Goal: Information Seeking & Learning: Learn about a topic

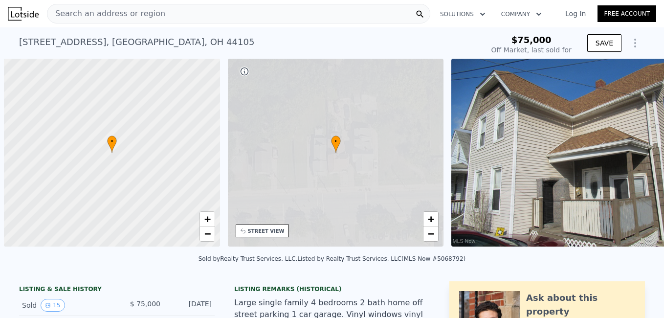
scroll to position [0, 4]
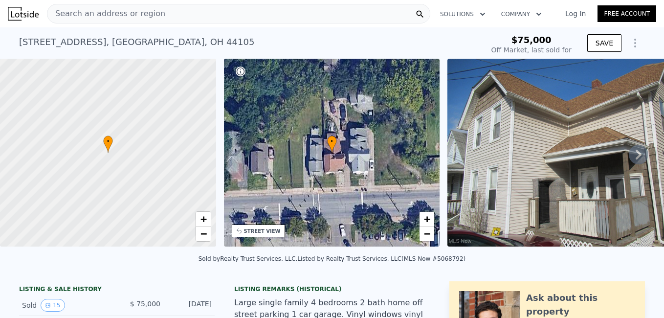
click at [166, 9] on div "Search an address or region" at bounding box center [238, 14] width 383 height 20
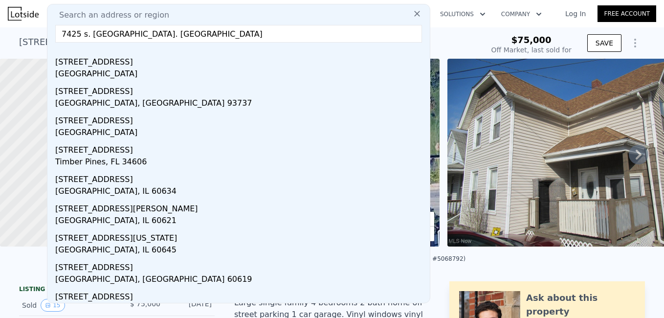
scroll to position [25, 0]
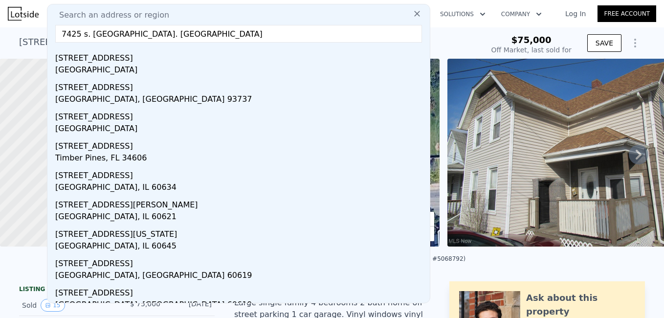
click at [83, 33] on input "7425 s. [GEOGRAPHIC_DATA]. [GEOGRAPHIC_DATA]" at bounding box center [238, 34] width 366 height 18
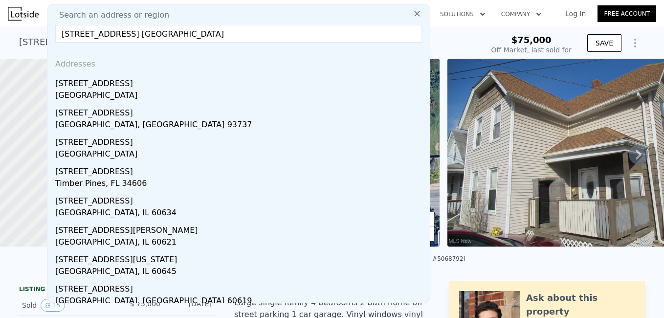
type input "[STREET_ADDRESS] [GEOGRAPHIC_DATA]"
type input "$ 93,000"
type input "$ 6,342"
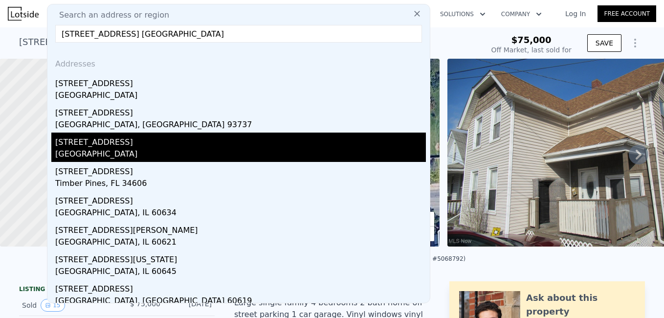
type input "[STREET_ADDRESS] [GEOGRAPHIC_DATA]"
click at [87, 144] on div "[STREET_ADDRESS]" at bounding box center [240, 140] width 370 height 16
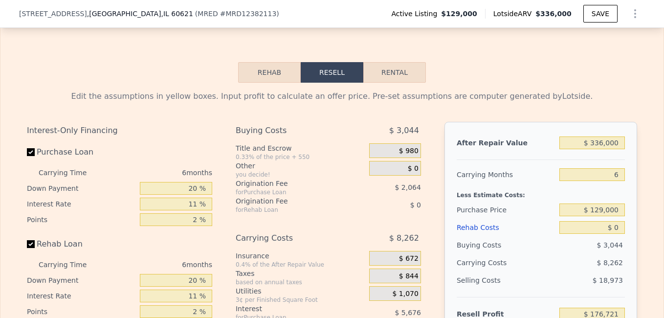
scroll to position [1430, 0]
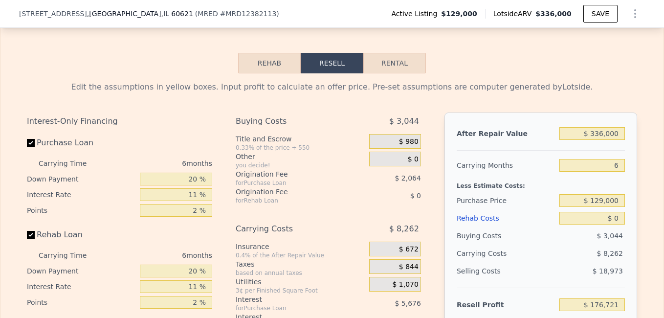
click at [266, 73] on button "Rehab" at bounding box center [269, 63] width 63 height 21
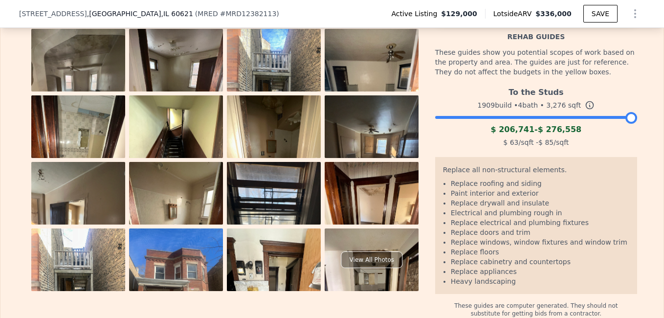
scroll to position [1567, 0]
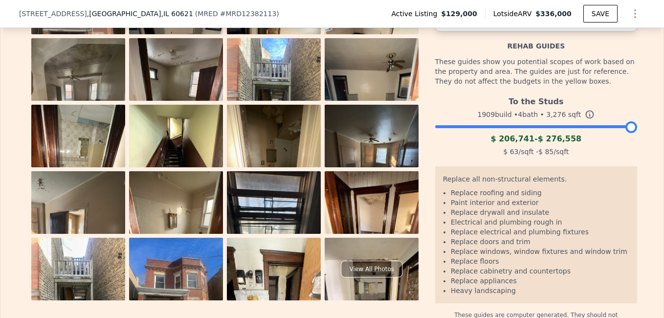
click at [627, 133] on div at bounding box center [631, 127] width 12 height 12
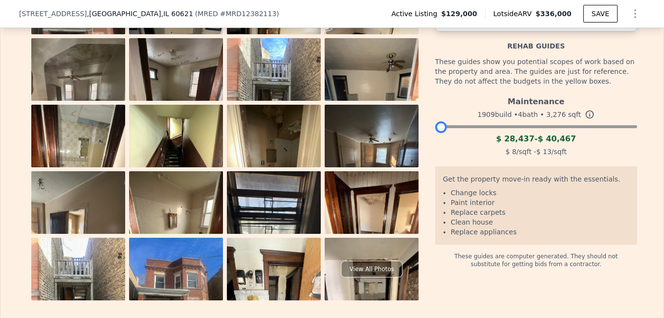
drag, startPoint x: 627, startPoint y: 142, endPoint x: 390, endPoint y: 152, distance: 237.2
click at [390, 152] on div "View All Photos Rehab Budget $ 0 Per Square Foot $ 0 Rehab guides These guides …" at bounding box center [332, 136] width 610 height 328
drag, startPoint x: 434, startPoint y: 135, endPoint x: 472, endPoint y: 143, distance: 39.5
click at [472, 143] on div "Maintenance 1909 build • 4 bath • 3,276 sqft $ 28,437 - $ 40,467 $ 8 /sqft - $ …" at bounding box center [536, 125] width 202 height 66
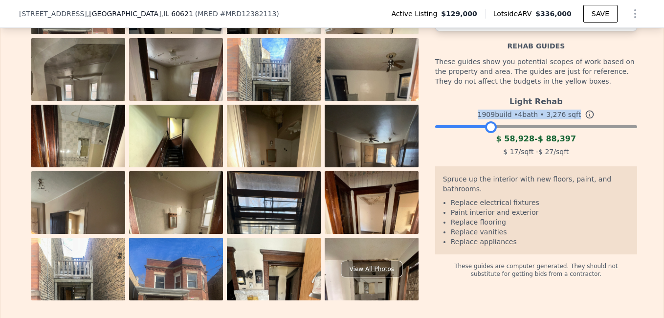
drag, startPoint x: 472, startPoint y: 143, endPoint x: 483, endPoint y: 152, distance: 13.8
click at [483, 152] on div "Light Rehab 1909 build • 4 bath • 3,276 sqft $ 58,928 - $ 88,397 $ 17 /sqft - $…" at bounding box center [536, 125] width 202 height 66
click at [482, 133] on div at bounding box center [488, 127] width 12 height 12
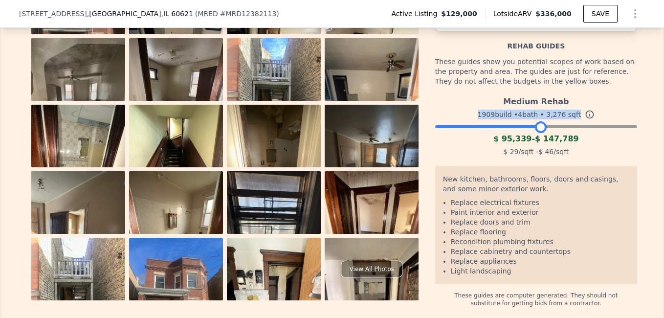
drag, startPoint x: 484, startPoint y: 140, endPoint x: 537, endPoint y: 144, distance: 52.9
click at [537, 133] on div at bounding box center [541, 127] width 12 height 12
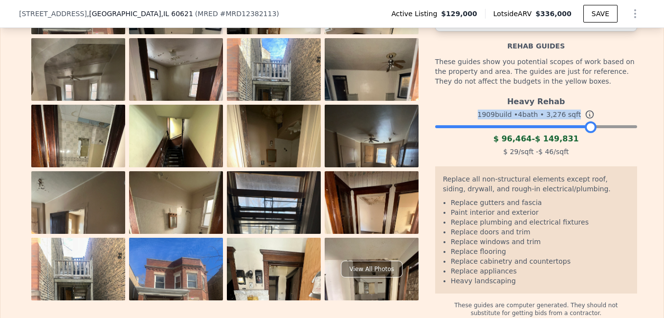
drag, startPoint x: 537, startPoint y: 144, endPoint x: 587, endPoint y: 151, distance: 50.3
click at [587, 151] on div "Heavy Rehab 1909 build • 4 bath • 3,276 sqft $ 96,464 - $ 149,831 $ 29 /sqft - …" at bounding box center [536, 125] width 202 height 66
drag, startPoint x: 589, startPoint y: 140, endPoint x: 627, endPoint y: 142, distance: 38.1
click at [627, 133] on div at bounding box center [628, 127] width 12 height 12
click at [625, 133] on div at bounding box center [628, 127] width 12 height 12
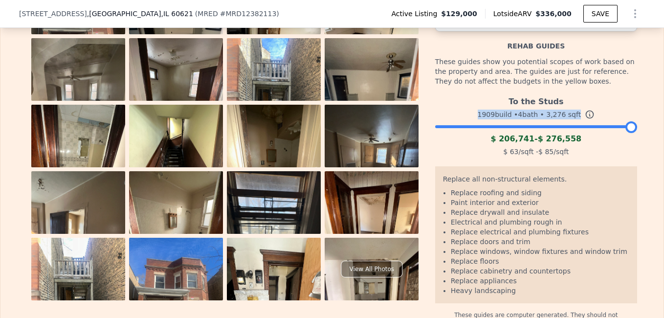
drag, startPoint x: 625, startPoint y: 143, endPoint x: 638, endPoint y: 146, distance: 13.6
click at [638, 146] on div "The budget you enter in the yellow box will be used in the resell calculator. T…" at bounding box center [331, 131] width 625 height 390
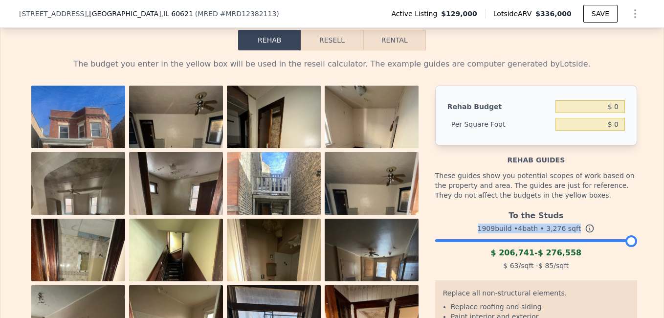
scroll to position [1446, 0]
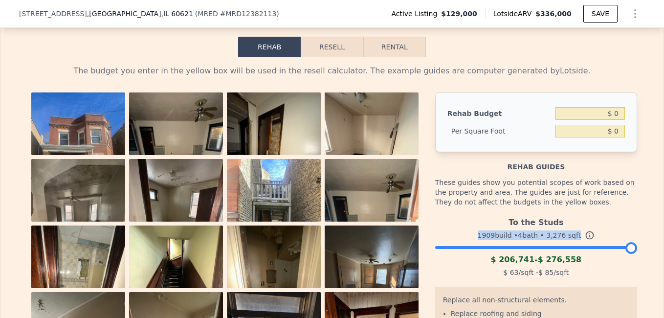
click at [91, 145] on img at bounding box center [78, 154] width 94 height 125
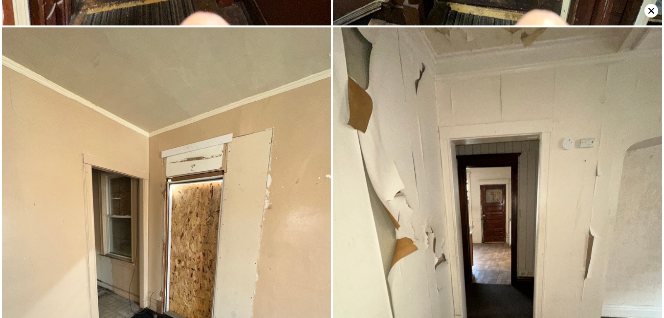
scroll to position [5271, 0]
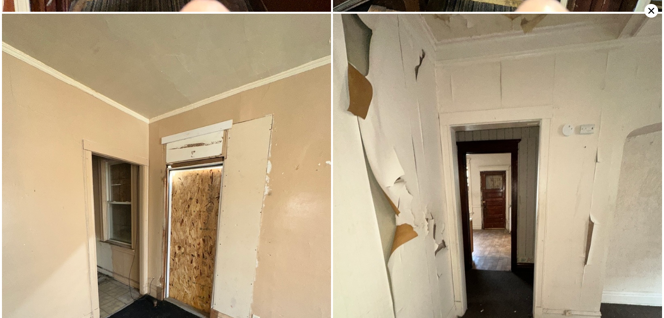
click at [647, 8] on icon at bounding box center [651, 11] width 14 height 14
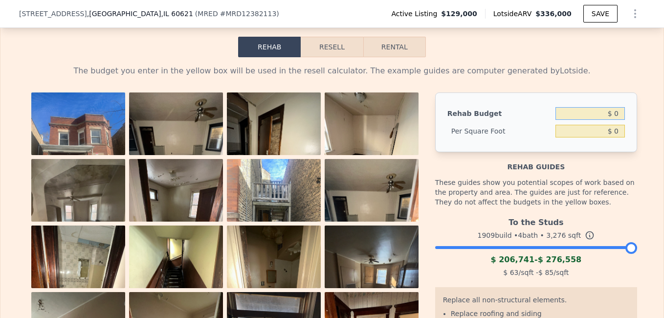
click at [616, 120] on input "$ 0" at bounding box center [589, 113] width 69 height 13
type input "$ 0"
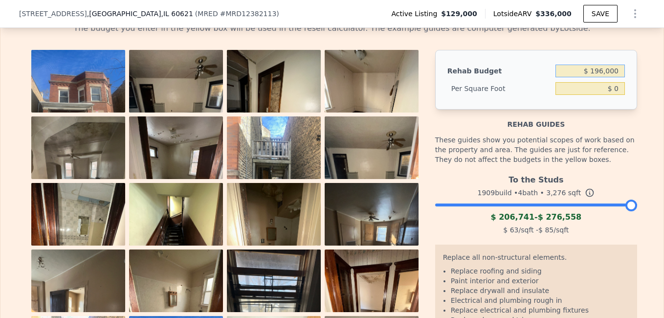
scroll to position [1497, 0]
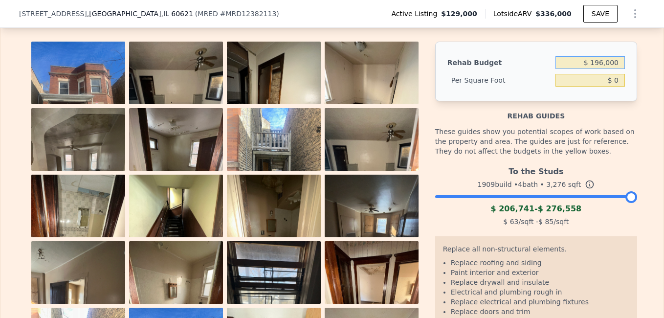
type input "$ 196,000"
type input "$ 59.83"
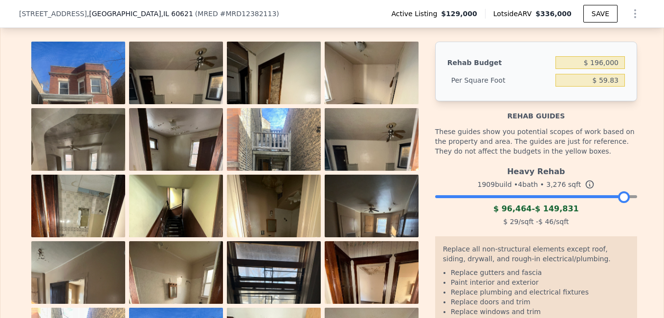
drag, startPoint x: 628, startPoint y: 207, endPoint x: 621, endPoint y: 205, distance: 7.1
click at [621, 197] on div at bounding box center [536, 194] width 202 height 6
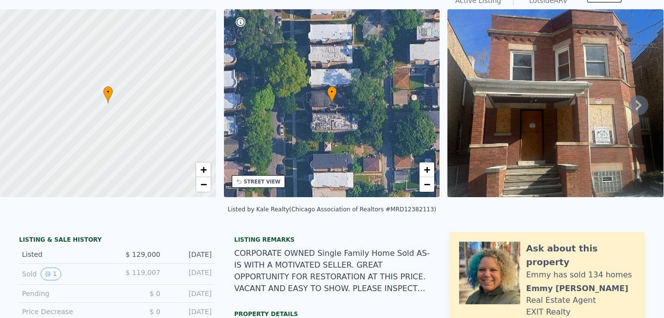
scroll to position [3, 0]
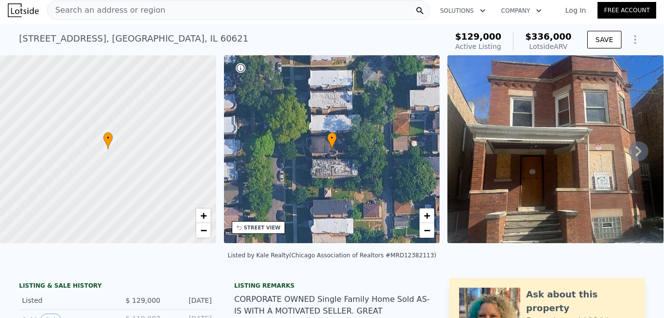
click at [156, 9] on div "Search an address or region" at bounding box center [238, 10] width 383 height 20
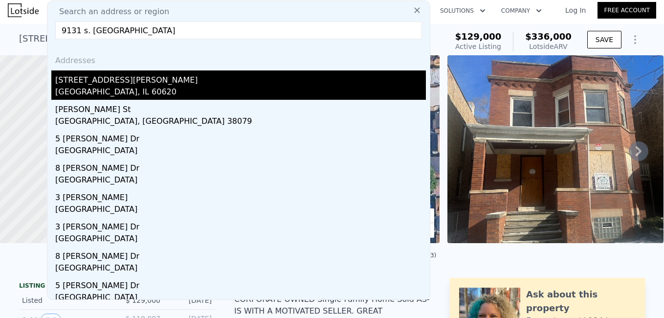
type input "9131 s. [GEOGRAPHIC_DATA]"
click at [92, 80] on div "[STREET_ADDRESS][PERSON_NAME]" at bounding box center [240, 78] width 370 height 16
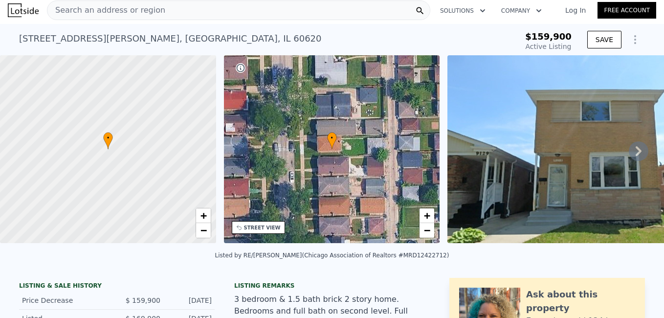
type input "-$ 170,443"
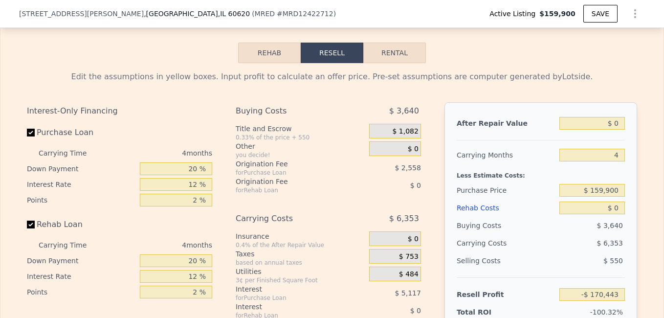
scroll to position [1532, 0]
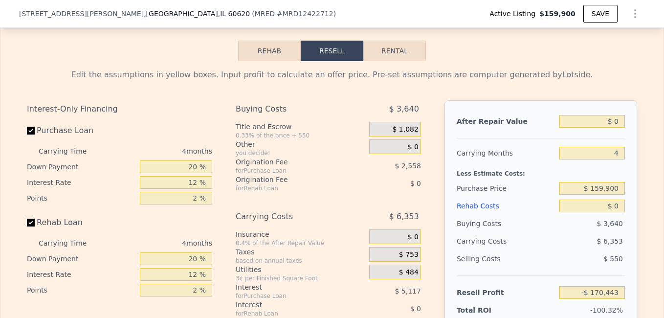
click at [261, 61] on button "Rehab" at bounding box center [269, 51] width 63 height 21
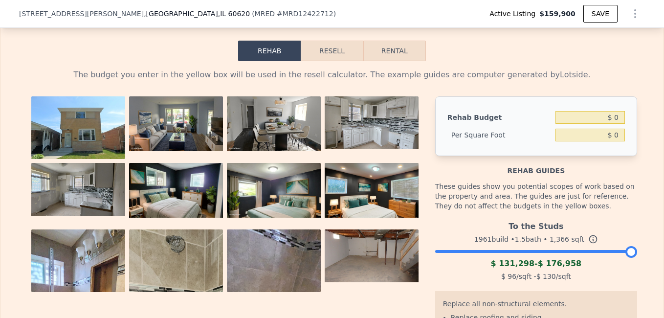
click at [625, 257] on div at bounding box center [631, 252] width 12 height 12
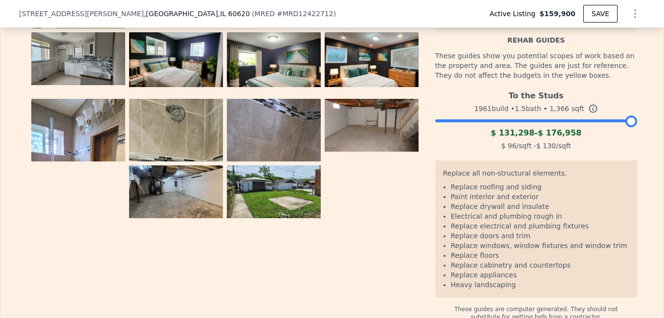
scroll to position [1682, 0]
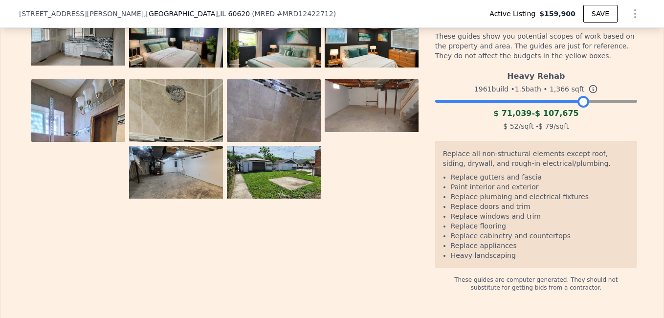
drag, startPoint x: 627, startPoint y: 125, endPoint x: 579, endPoint y: 125, distance: 47.9
click at [579, 107] on div at bounding box center [583, 102] width 12 height 12
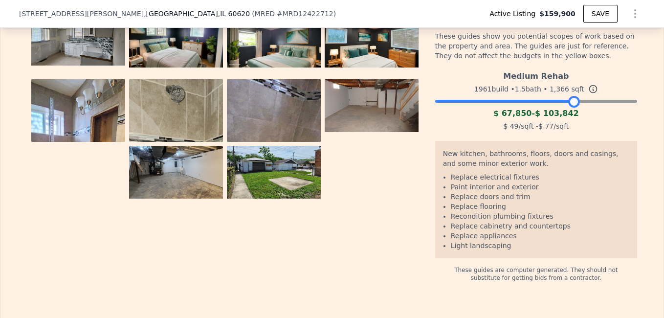
drag, startPoint x: 579, startPoint y: 125, endPoint x: 570, endPoint y: 126, distance: 8.8
click at [570, 107] on div at bounding box center [574, 102] width 12 height 12
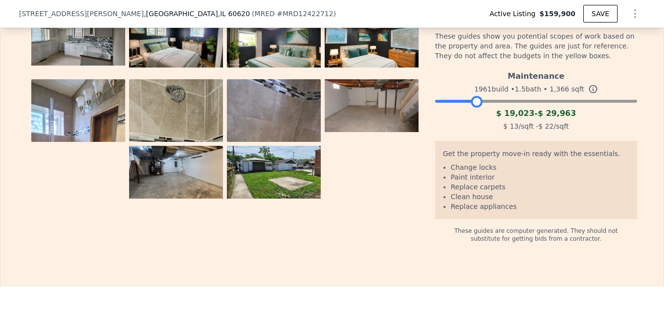
drag, startPoint x: 570, startPoint y: 126, endPoint x: 473, endPoint y: 120, distance: 96.9
click at [473, 102] on div at bounding box center [536, 99] width 202 height 6
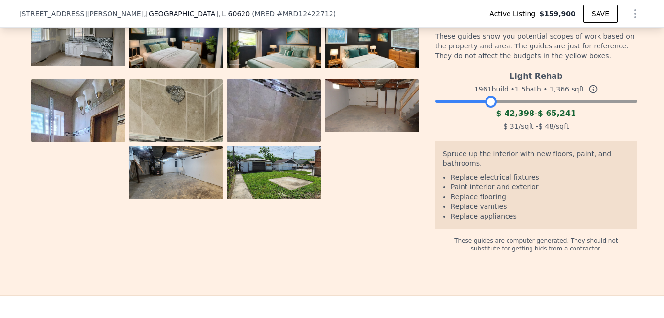
drag, startPoint x: 473, startPoint y: 127, endPoint x: 489, endPoint y: 128, distance: 15.2
click at [489, 107] on div at bounding box center [491, 102] width 12 height 12
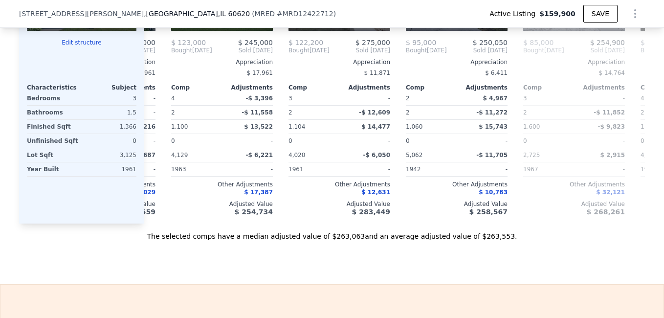
scroll to position [0, 348]
